Goal: Task Accomplishment & Management: Manage account settings

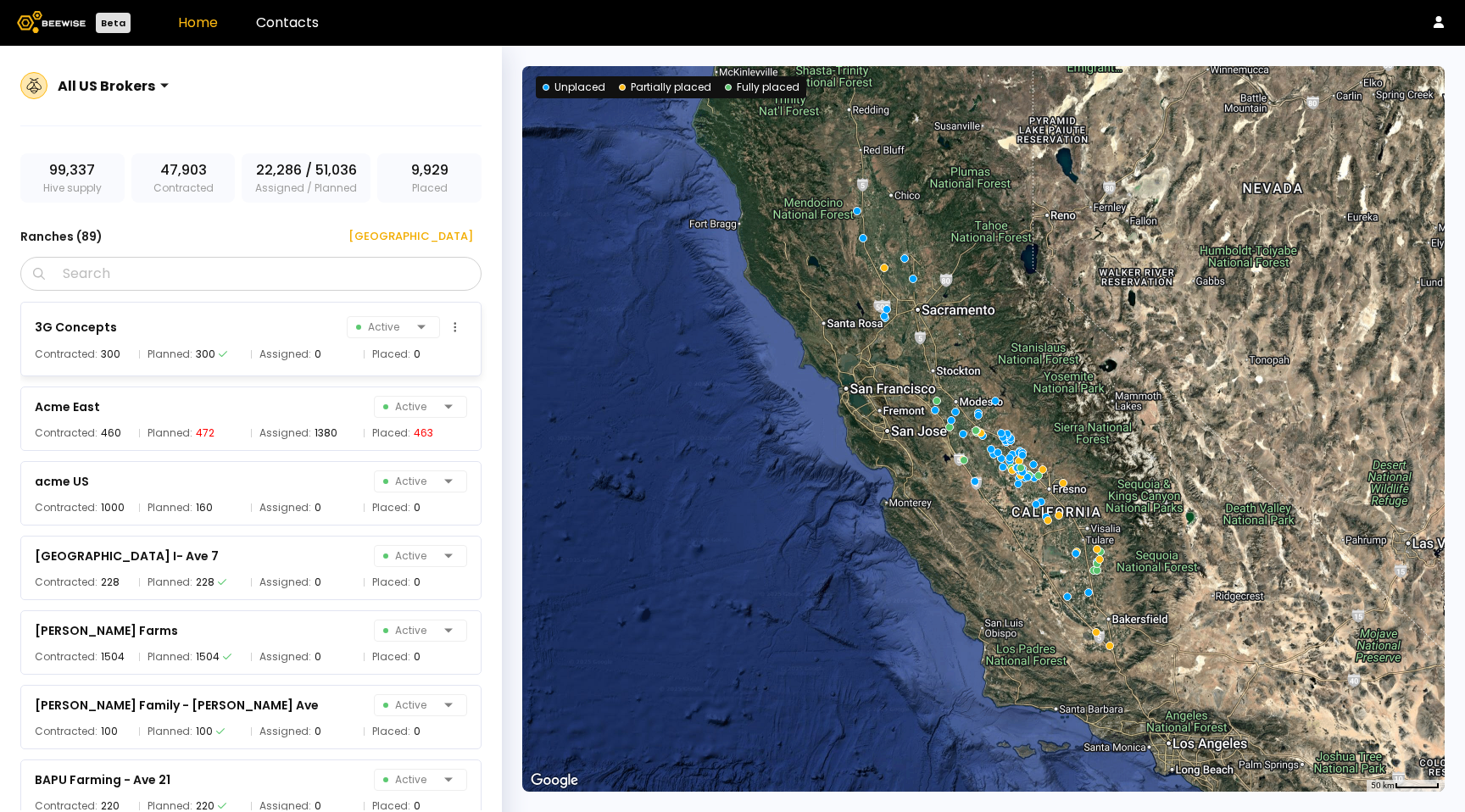
click at [174, 318] on div "3G Concepts Active" at bounding box center [251, 327] width 432 height 24
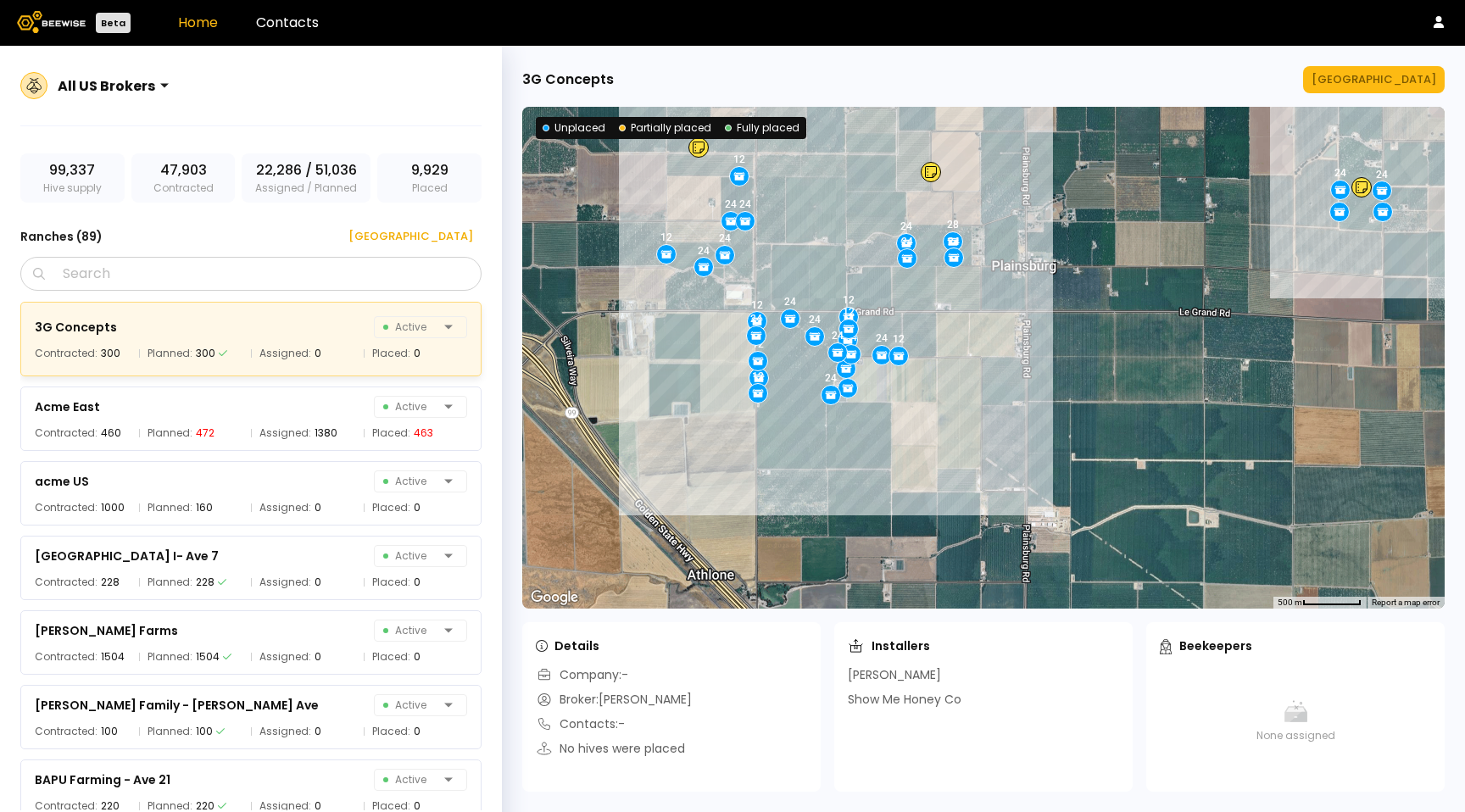
drag, startPoint x: 939, startPoint y: 371, endPoint x: 989, endPoint y: 365, distance: 50.4
click at [989, 370] on div "12 24 12 24 12 12 24 24 24 12 24 12 12 24 12 12 24 24 28 24 24 24 24 12 24 24 1…" at bounding box center [983, 357] width 923 height 501
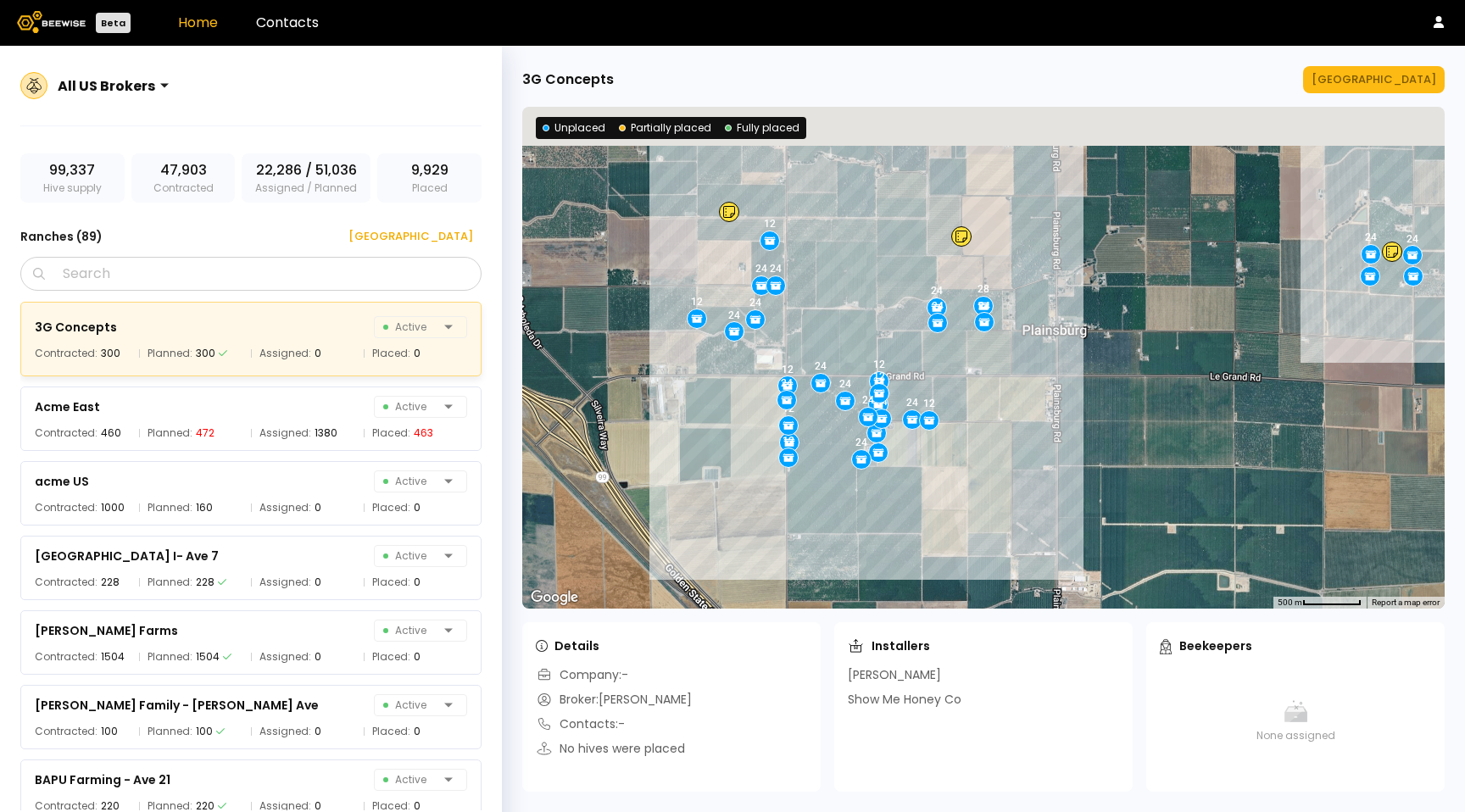
drag, startPoint x: 987, startPoint y: 352, endPoint x: 1017, endPoint y: 419, distance: 73.4
click at [1017, 419] on div "12 24 12 24 12 12 24 24 24 12 24 12 12 24 12 12 24 24 28 24 24 24 24 12 24 24 1…" at bounding box center [983, 357] width 923 height 501
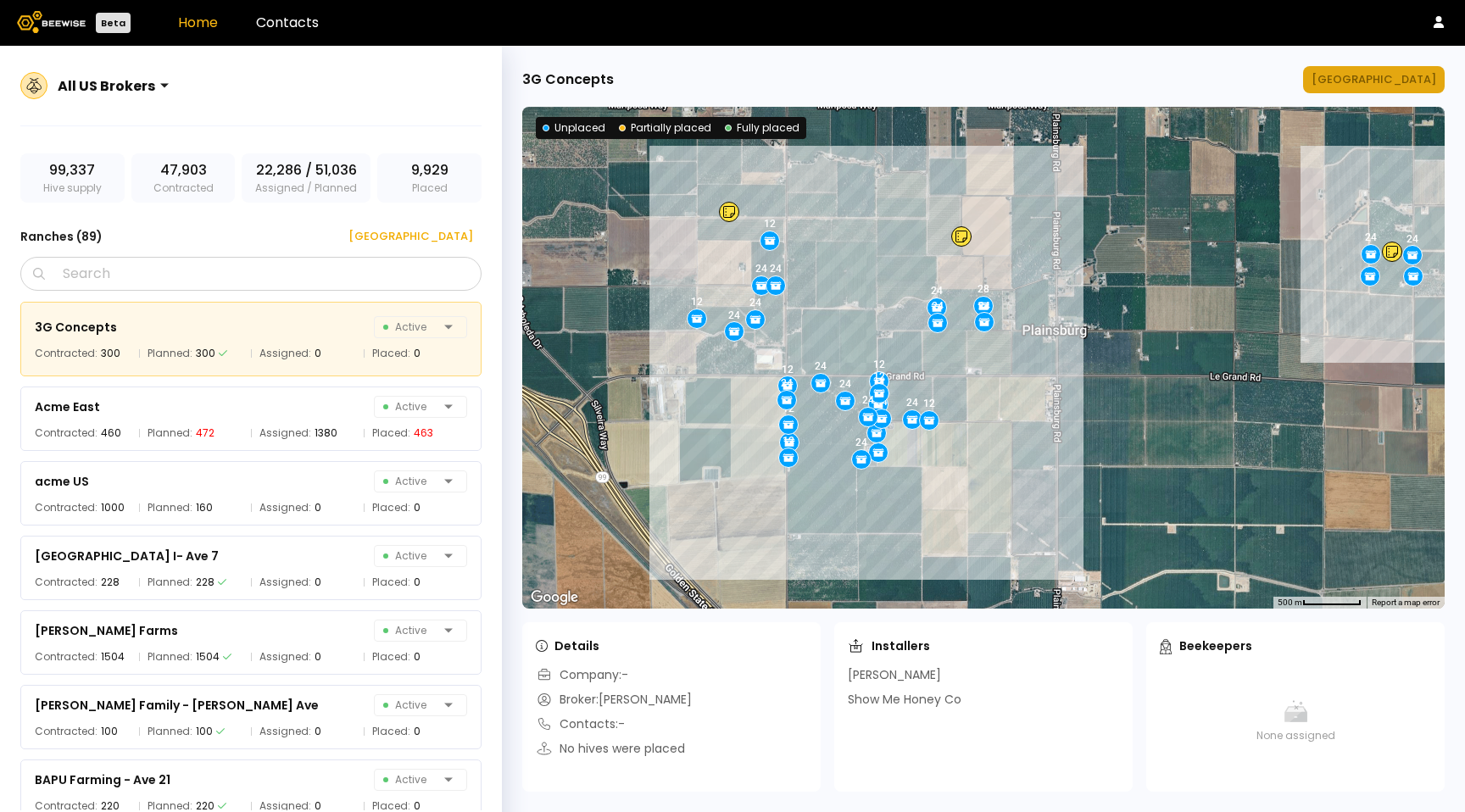
click at [1409, 74] on div "[GEOGRAPHIC_DATA]" at bounding box center [1374, 79] width 125 height 17
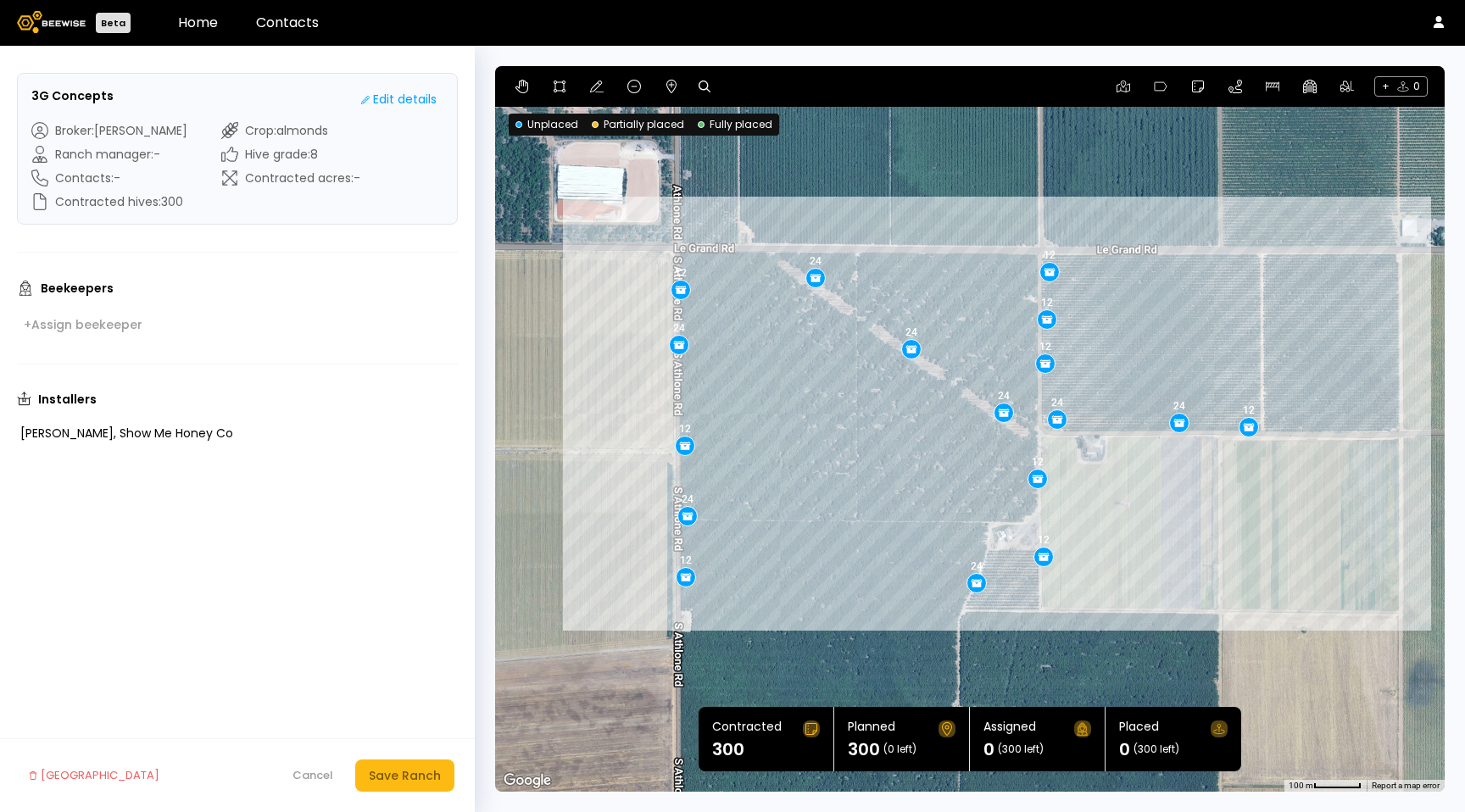
click at [414, 116] on section "3G Concepts Edit details Broker : [PERSON_NAME] Ranch manager : - Contacts : - …" at bounding box center [237, 149] width 441 height 152
click at [414, 102] on div "Edit details" at bounding box center [399, 99] width 75 height 18
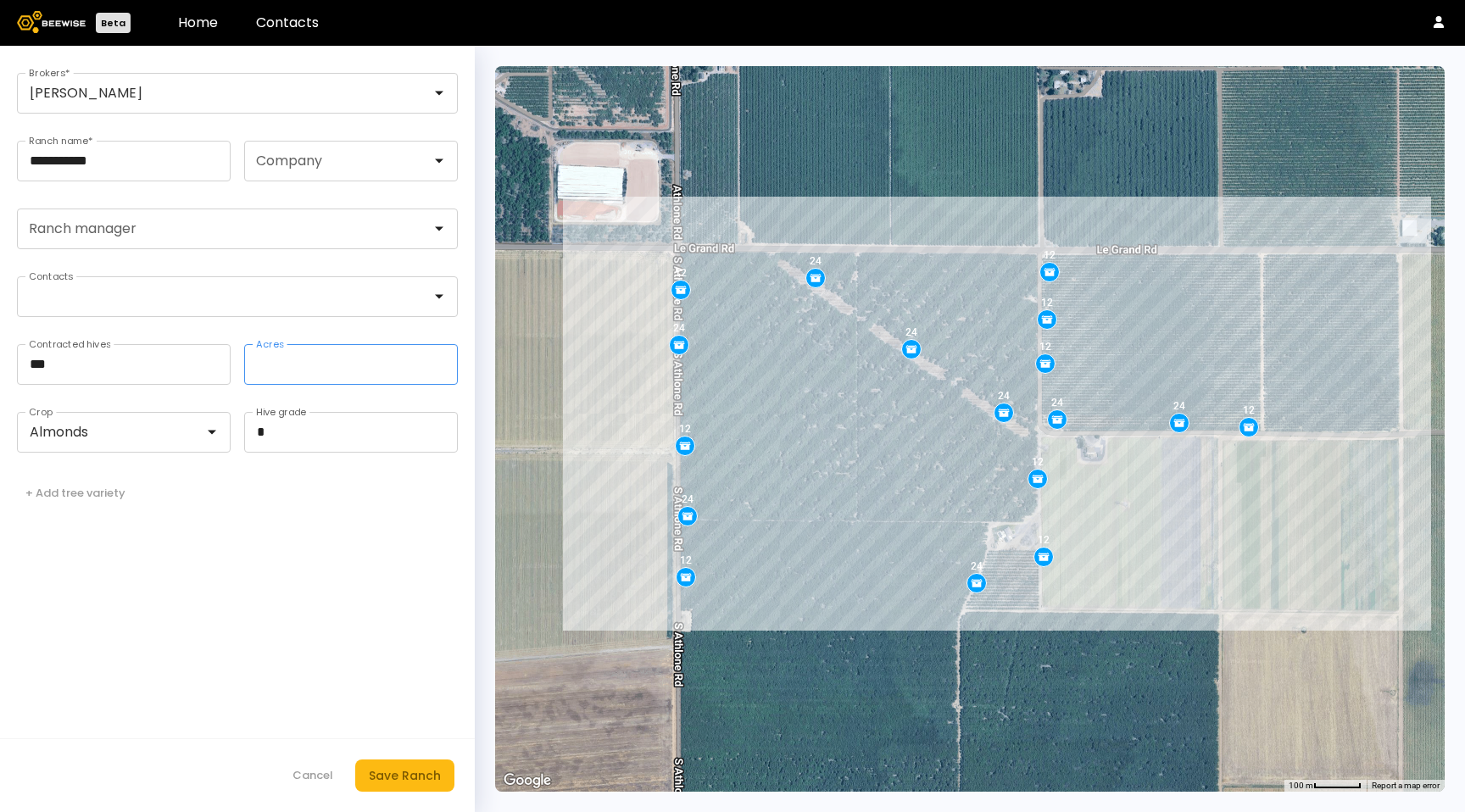
click at [343, 368] on input "Acres" at bounding box center [351, 365] width 212 height 39
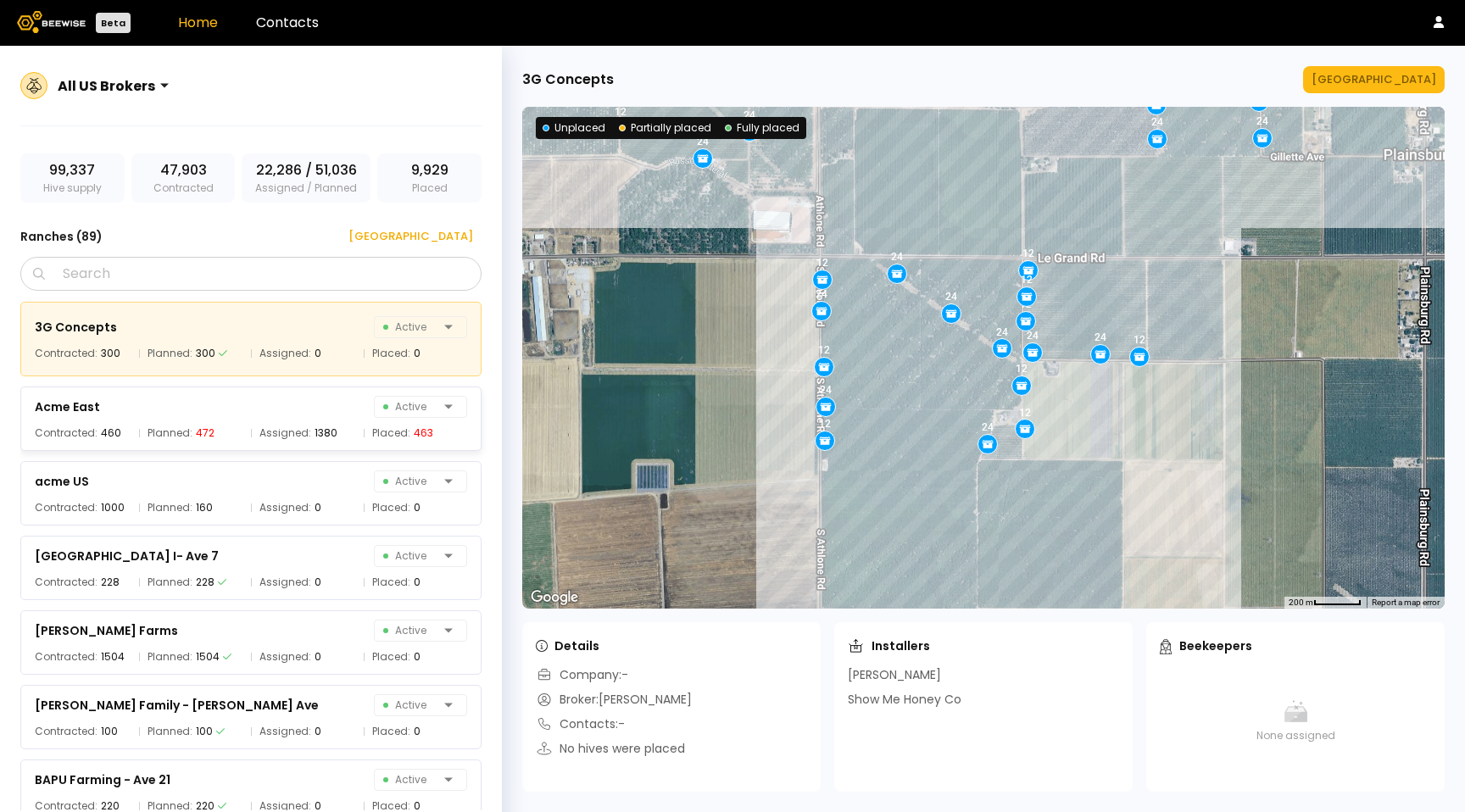
click at [297, 411] on div "Acme East Active" at bounding box center [251, 406] width 432 height 22
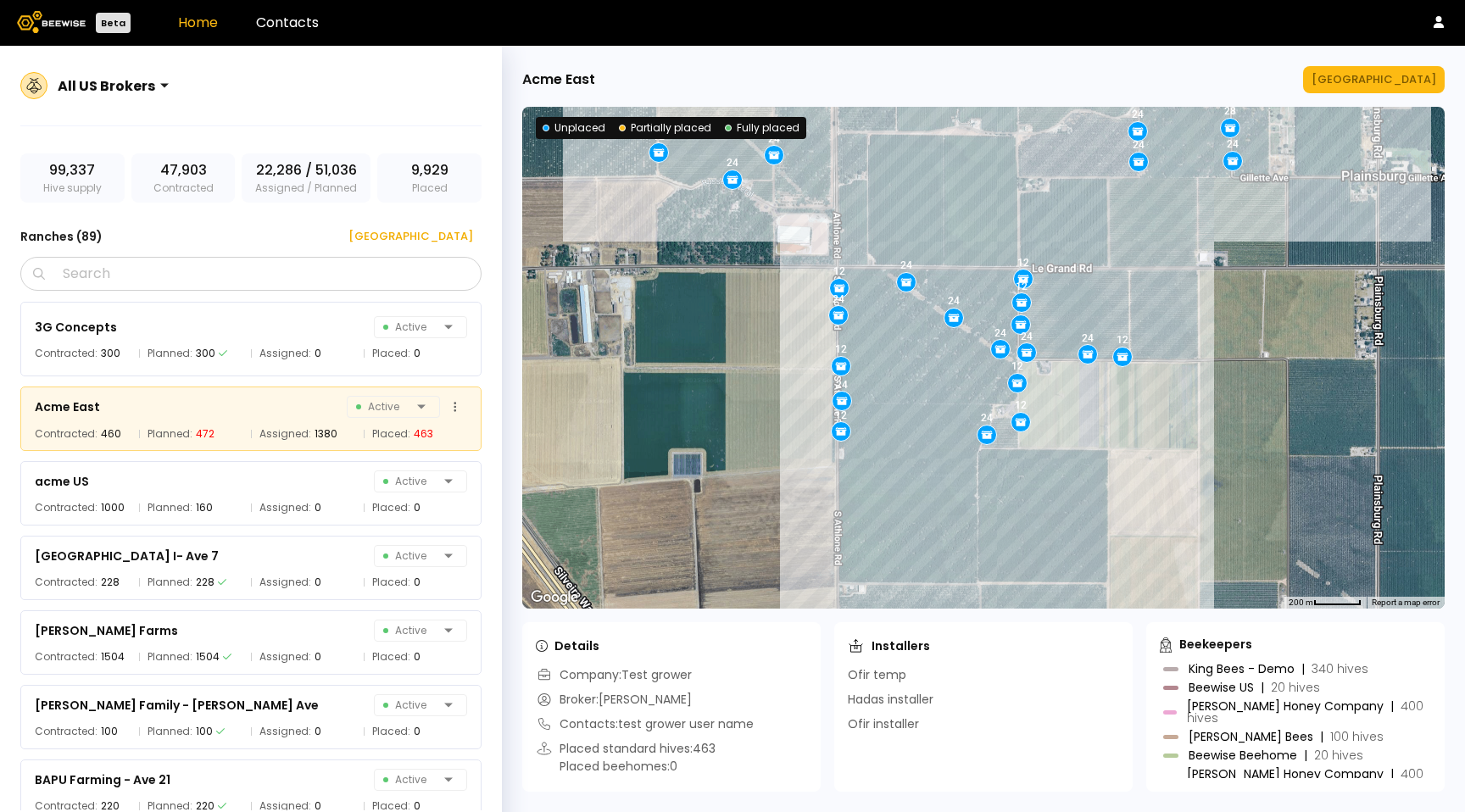
click at [179, 396] on div "Acme East Active" at bounding box center [251, 406] width 432 height 24
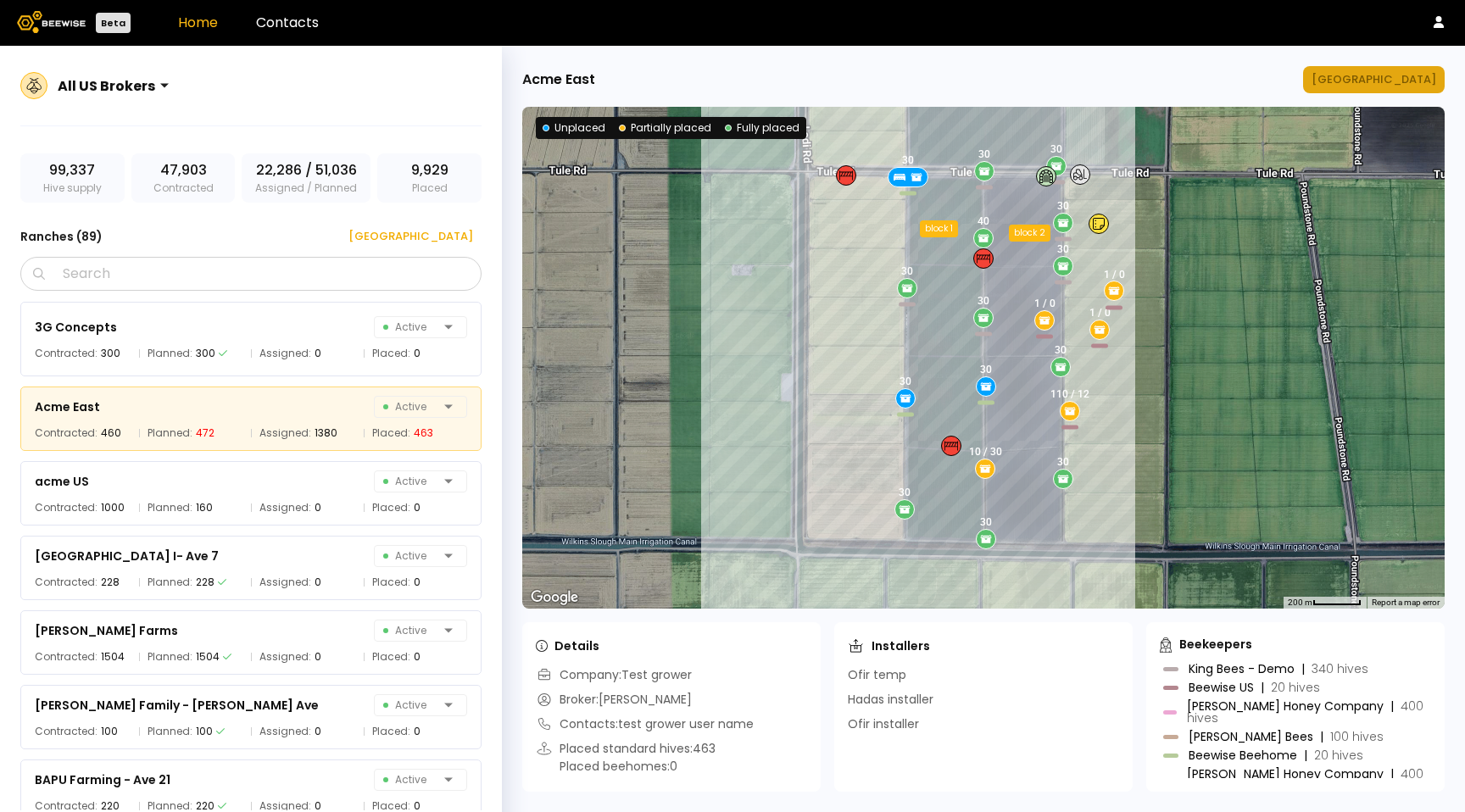
click at [1379, 82] on div "[GEOGRAPHIC_DATA]" at bounding box center [1374, 79] width 125 height 17
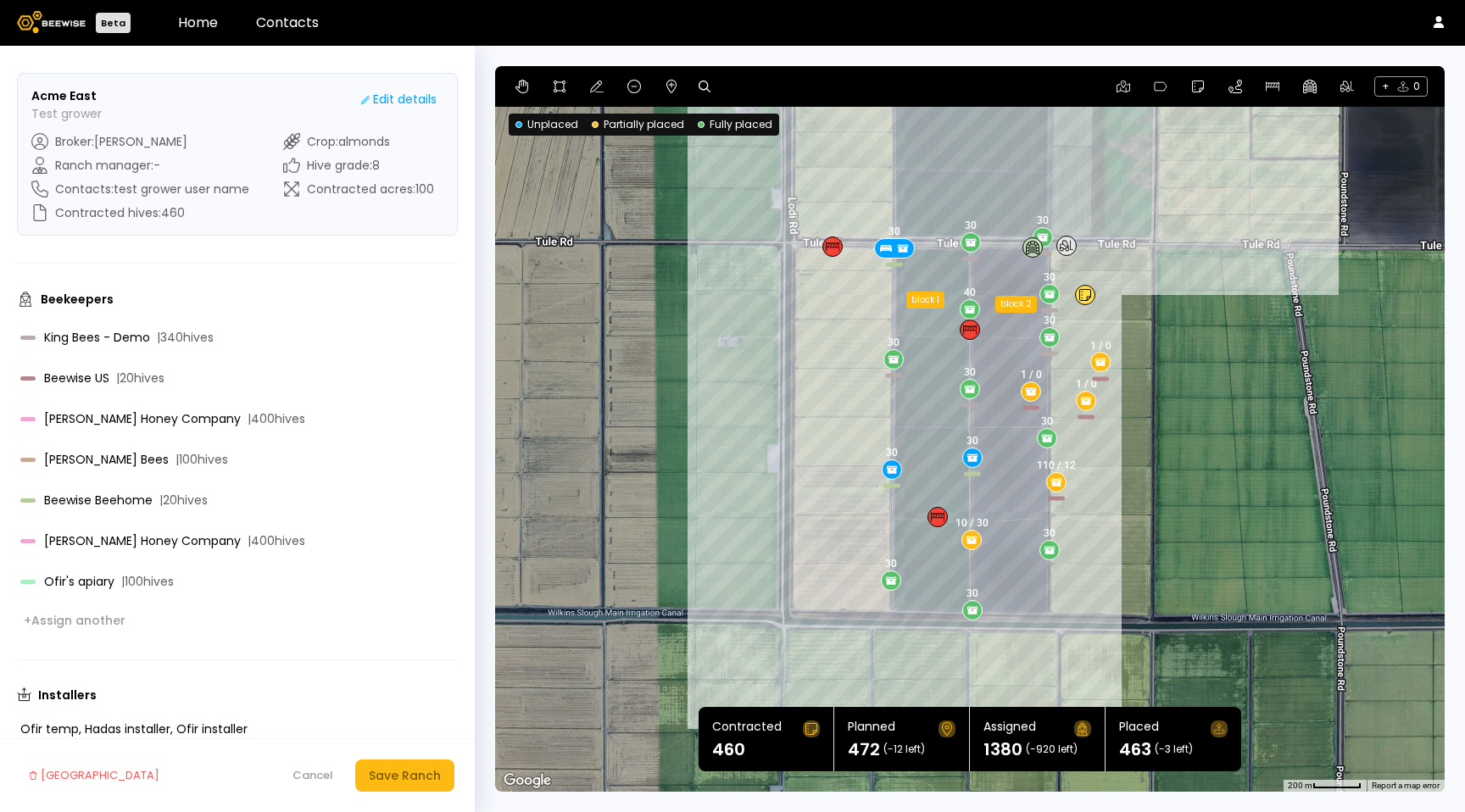
drag, startPoint x: 414, startPoint y: 99, endPoint x: 413, endPoint y: 190, distance: 91.0
click at [413, 190] on section "Acme East Test grower Edit details Broker : [PERSON_NAME] Ranch manager : - Con…" at bounding box center [237, 154] width 441 height 163
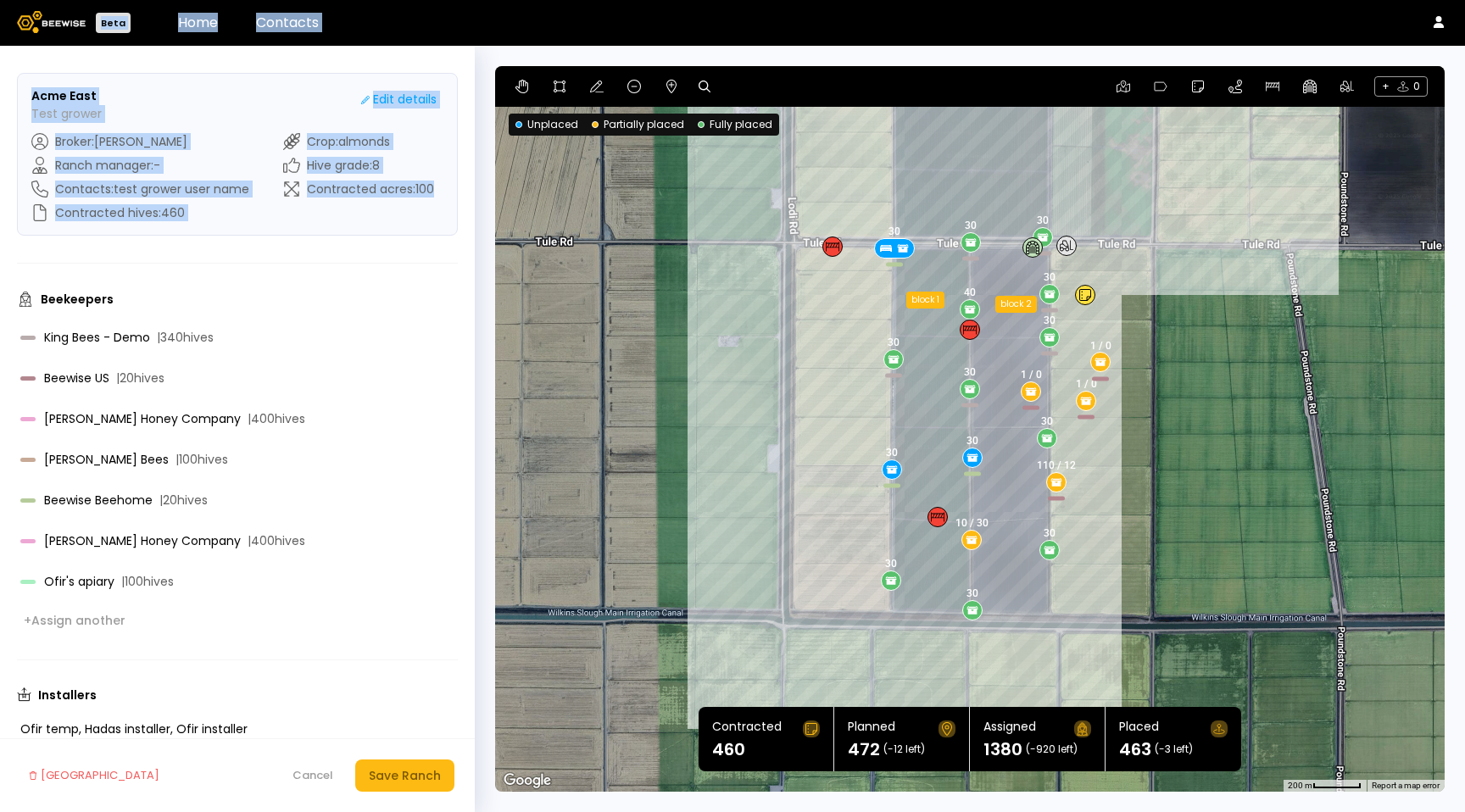
drag, startPoint x: 413, startPoint y: 199, endPoint x: 83, endPoint y: -32, distance: 402.8
click at [83, 0] on html "Beta Home Contacts Acme East Test grower Edit details Broker : [PERSON_NAME] Ra…" at bounding box center [732, 406] width 1465 height 812
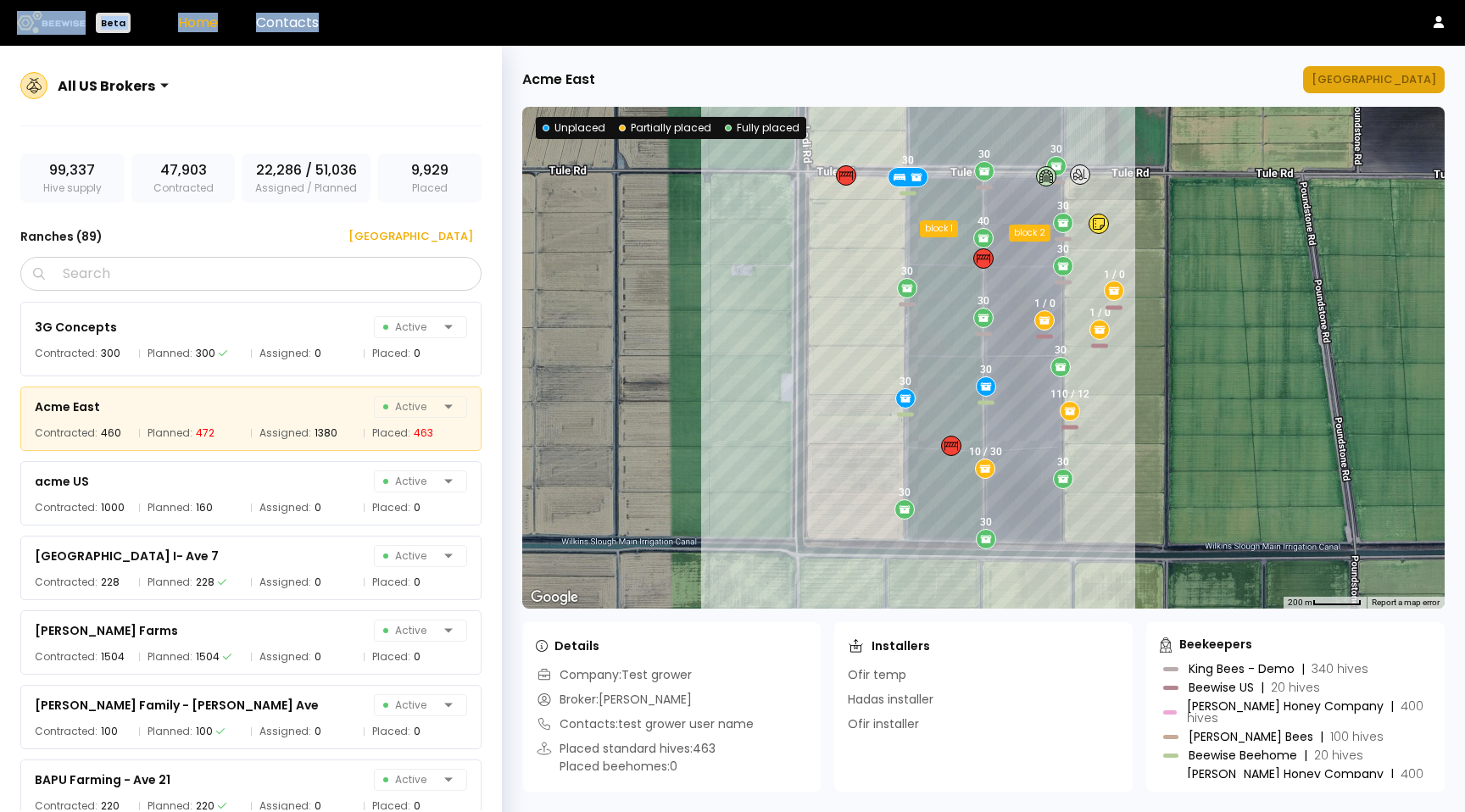
click at [1364, 90] on button "[GEOGRAPHIC_DATA]" at bounding box center [1374, 79] width 142 height 27
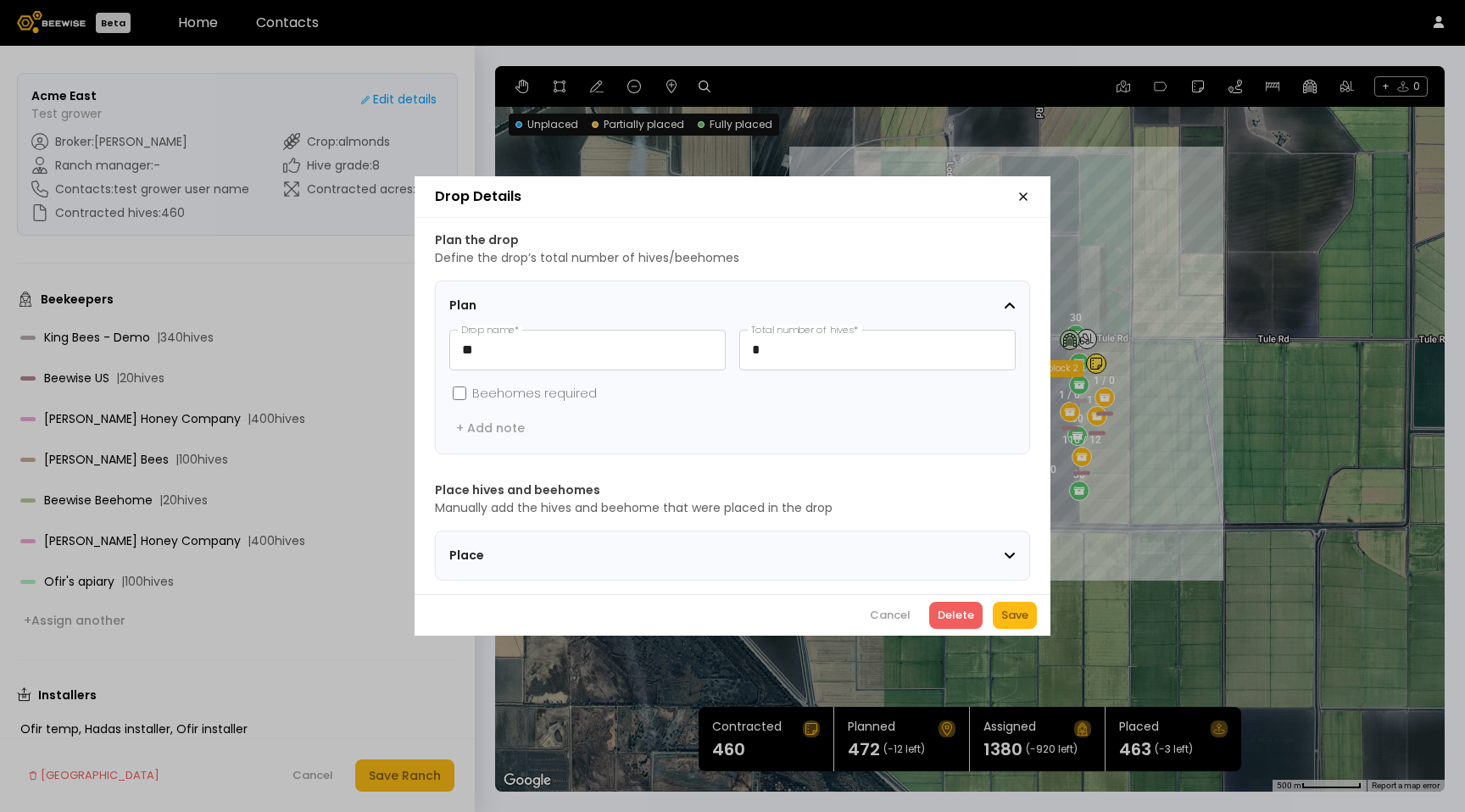
click at [889, 518] on section "Place hives and beehomes Manually add the hives and beehome that were placed in…" at bounding box center [732, 531] width 595 height 99
click at [889, 546] on div "Place" at bounding box center [726, 555] width 554 height 18
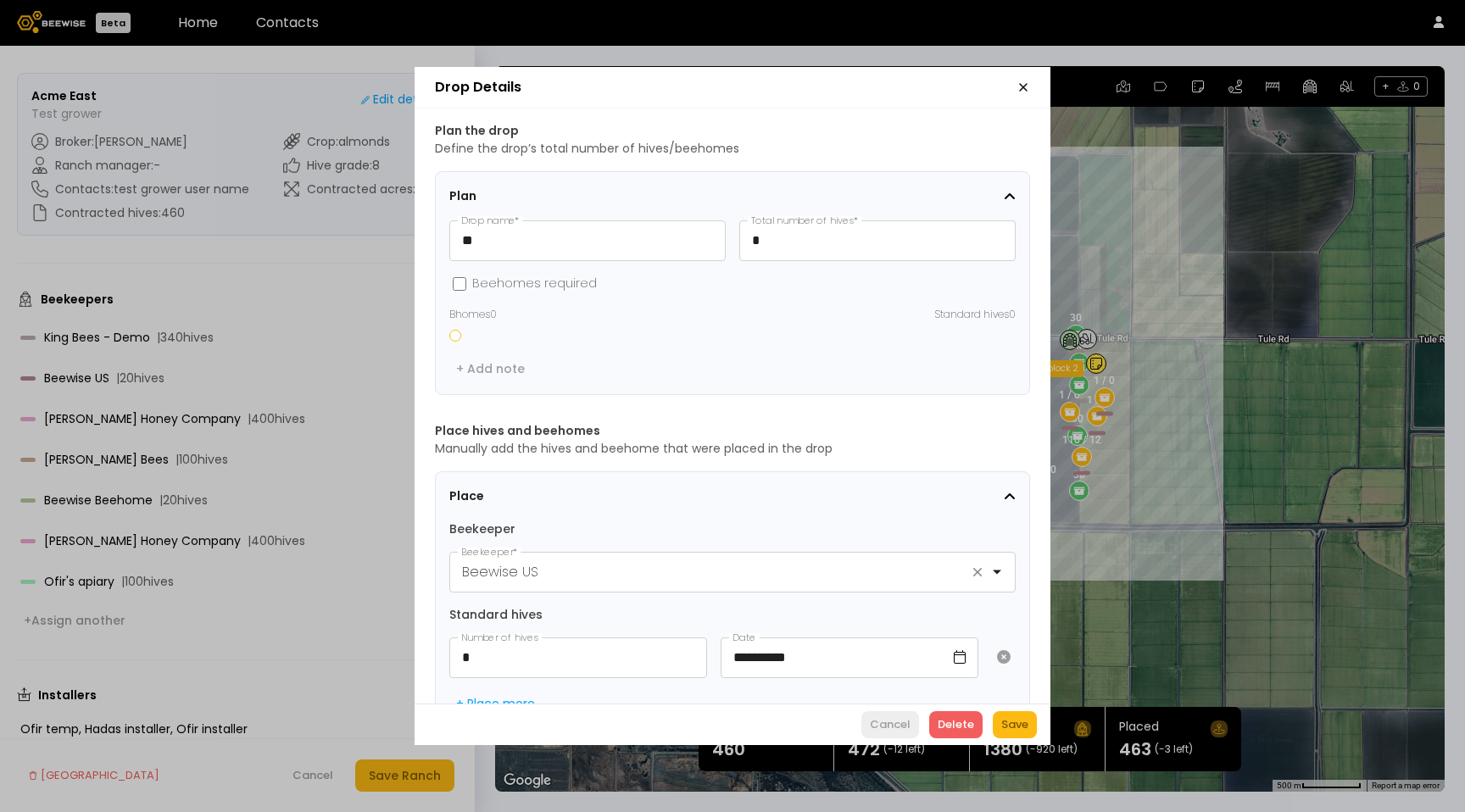
click at [888, 720] on div "Cancel" at bounding box center [890, 724] width 41 height 17
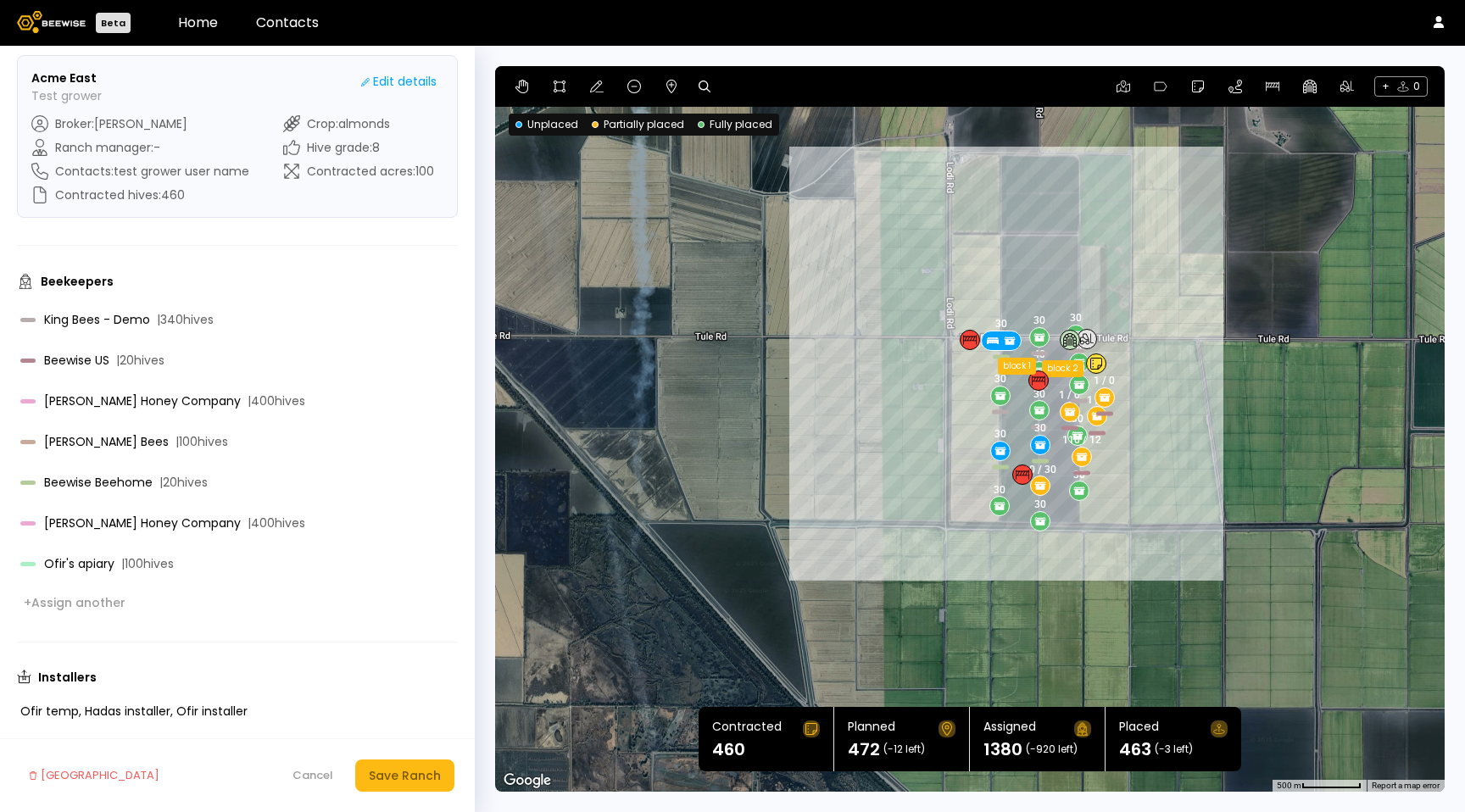
scroll to position [13, 0]
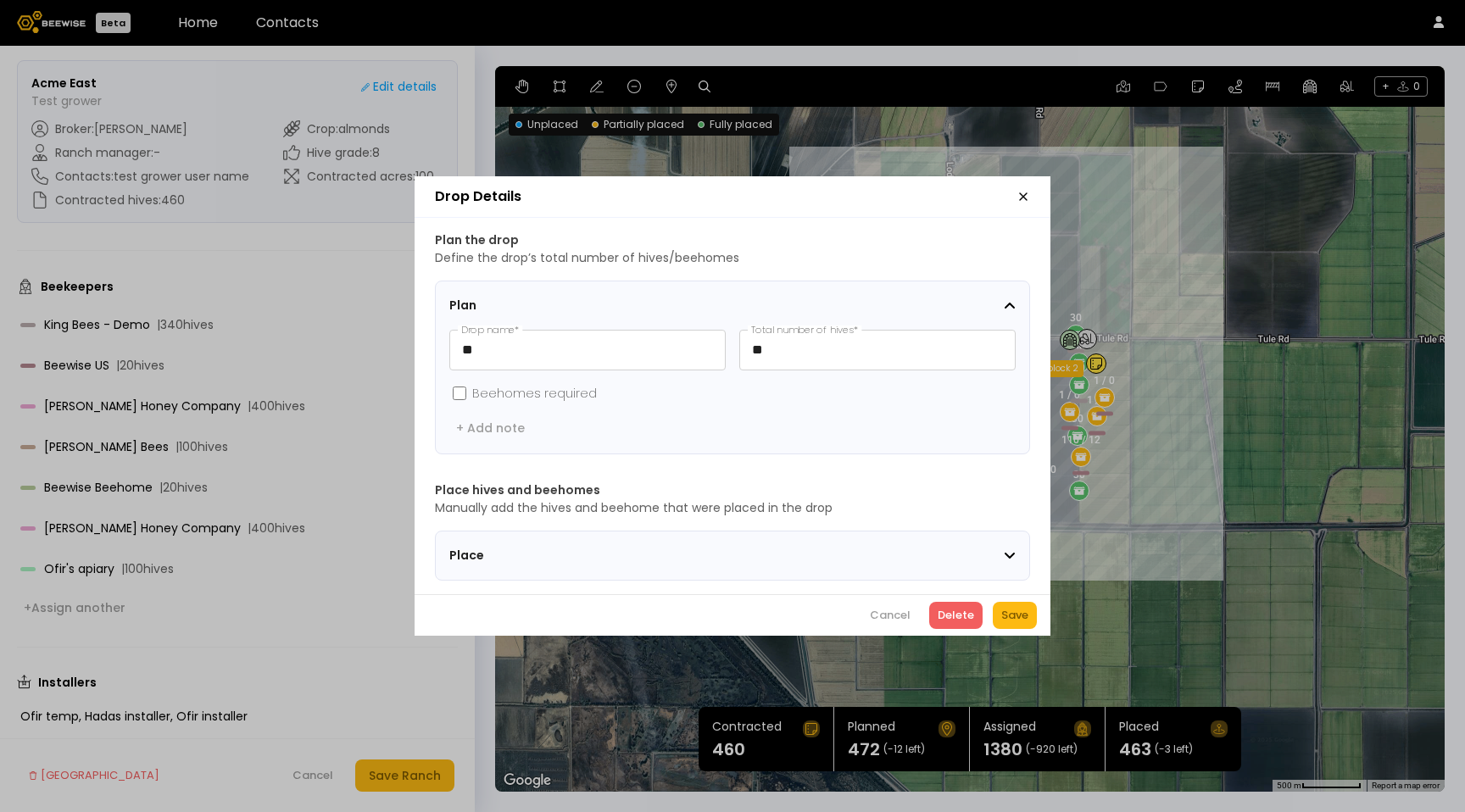
click at [531, 554] on span "Place" at bounding box center [555, 555] width 212 height 18
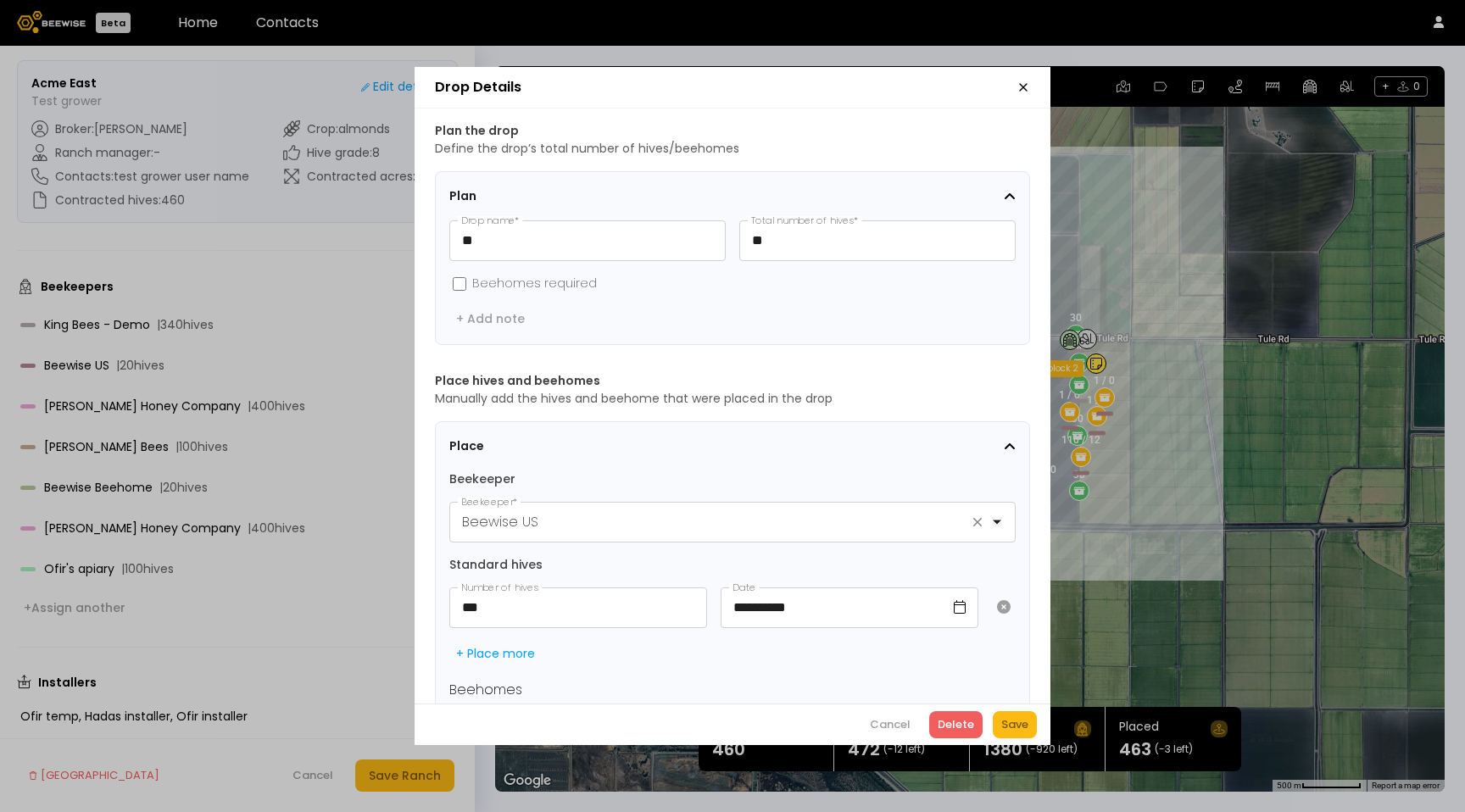
scroll to position [126, 0]
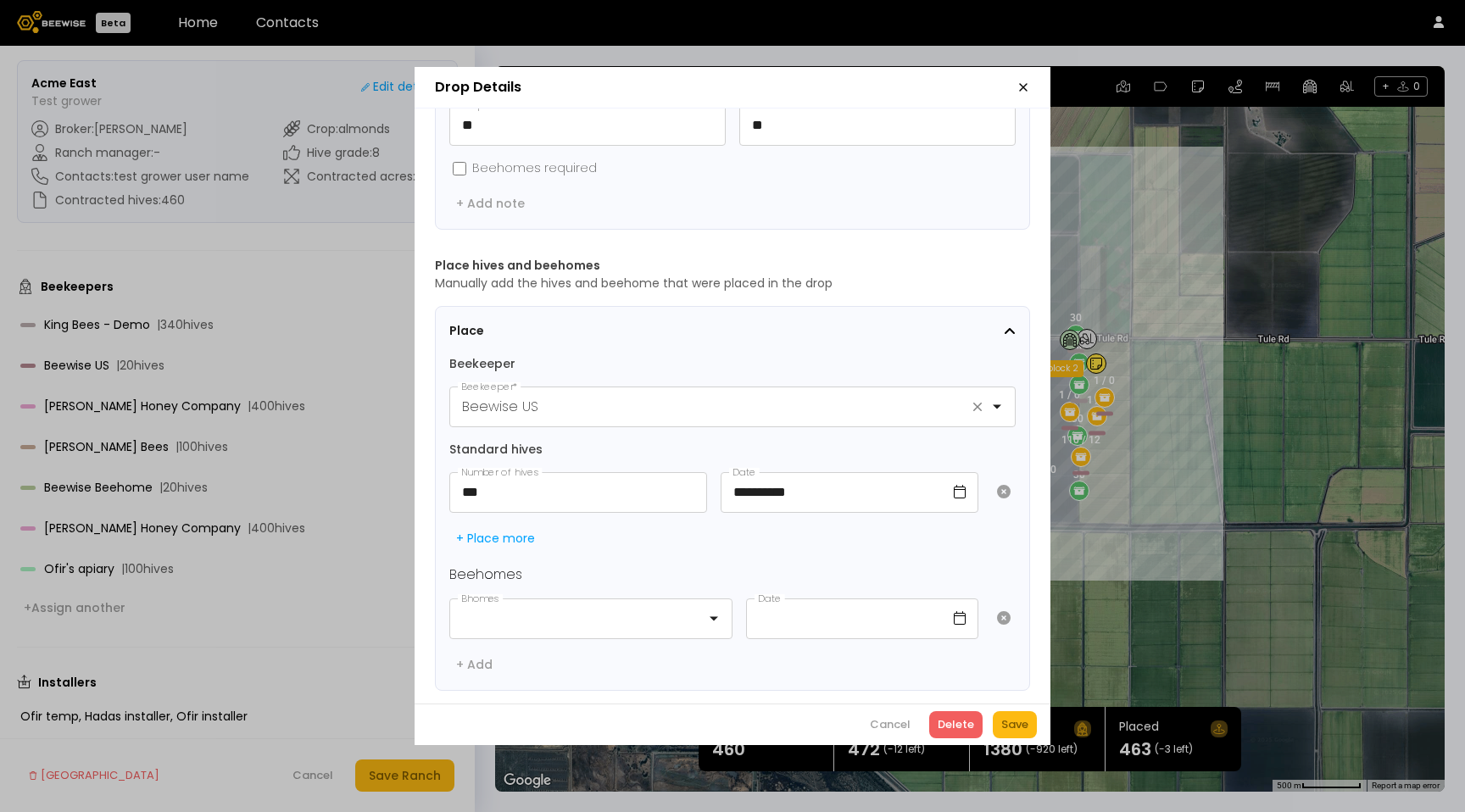
click at [1024, 85] on icon "button" at bounding box center [1023, 87] width 14 height 14
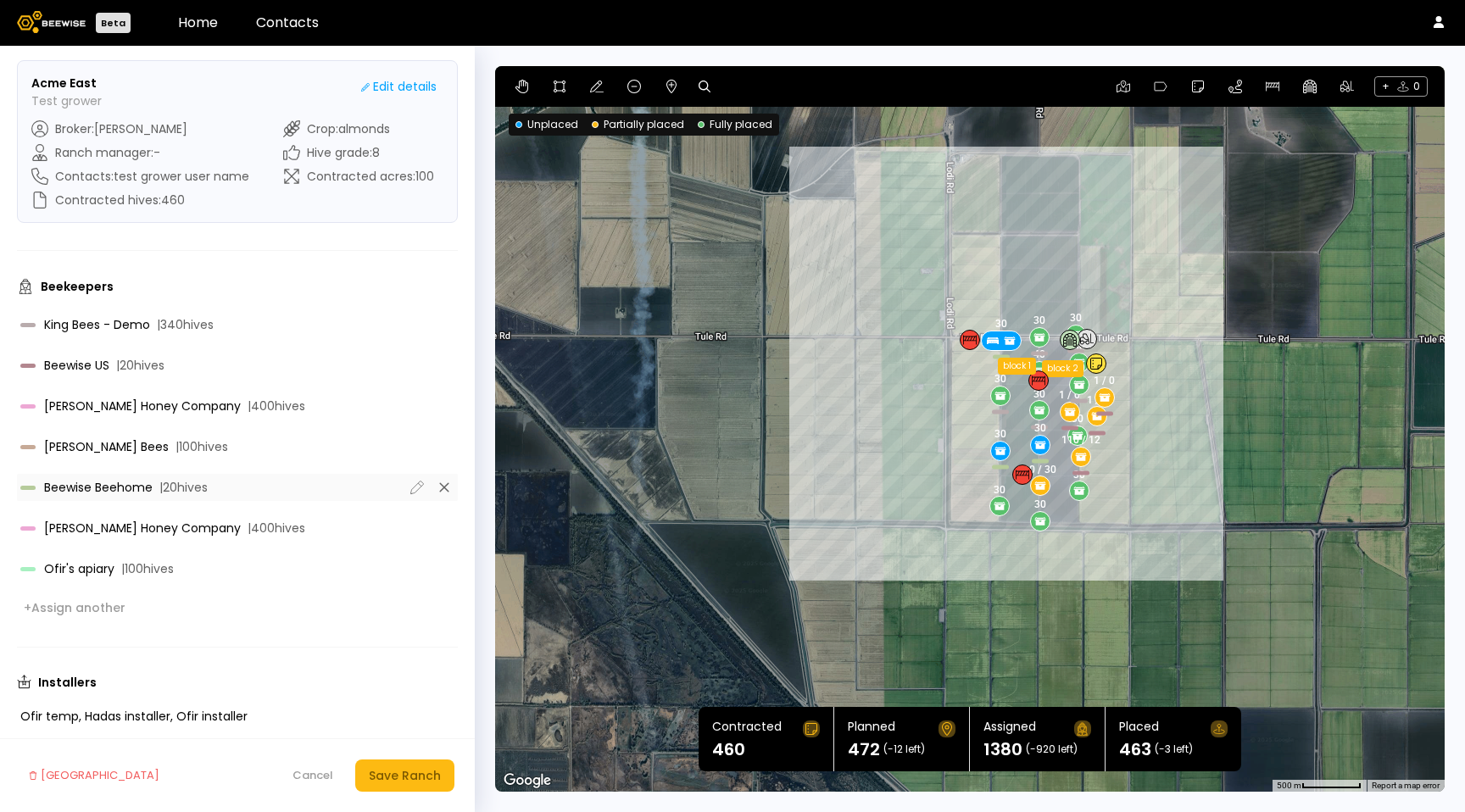
click at [155, 495] on div "Beewise Beehome | 20 hives" at bounding box center [237, 488] width 441 height 27
